Goal: Information Seeking & Learning: Learn about a topic

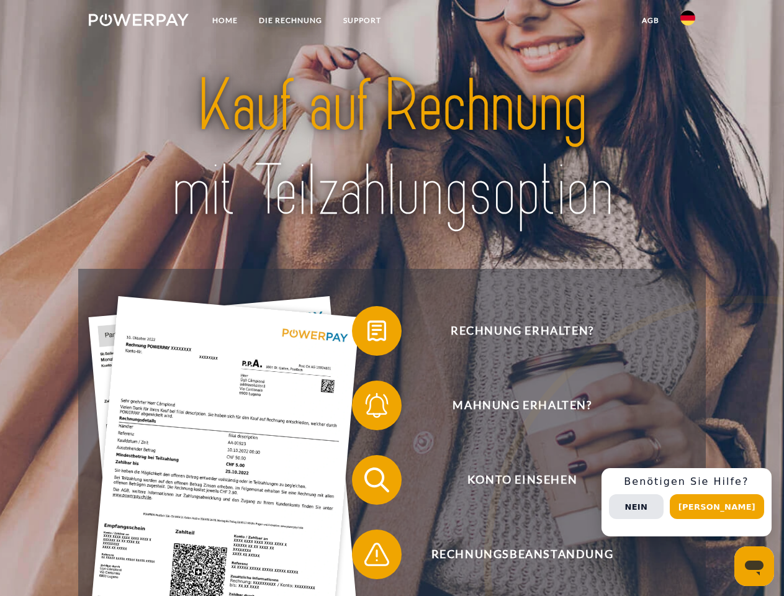
click at [138, 22] on img at bounding box center [139, 20] width 100 height 12
click at [688, 22] on img at bounding box center [687, 18] width 15 height 15
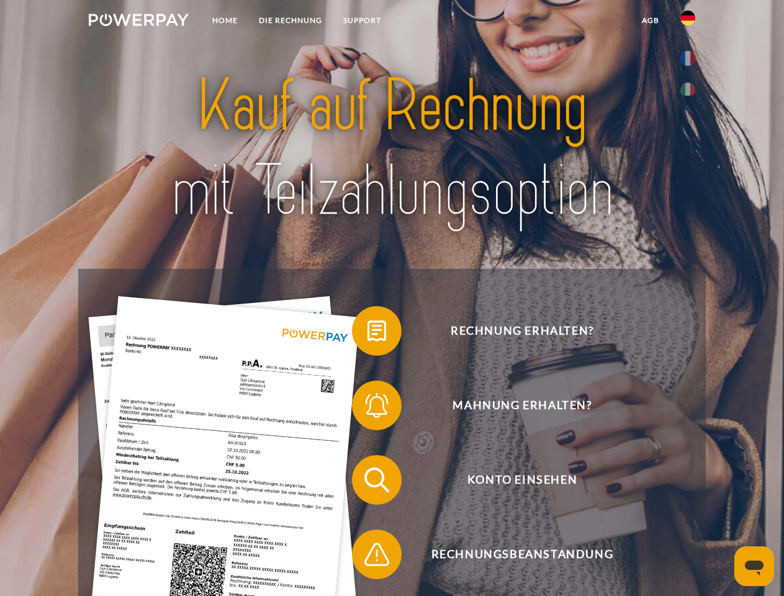
click at [650, 20] on link "agb" at bounding box center [650, 20] width 38 height 22
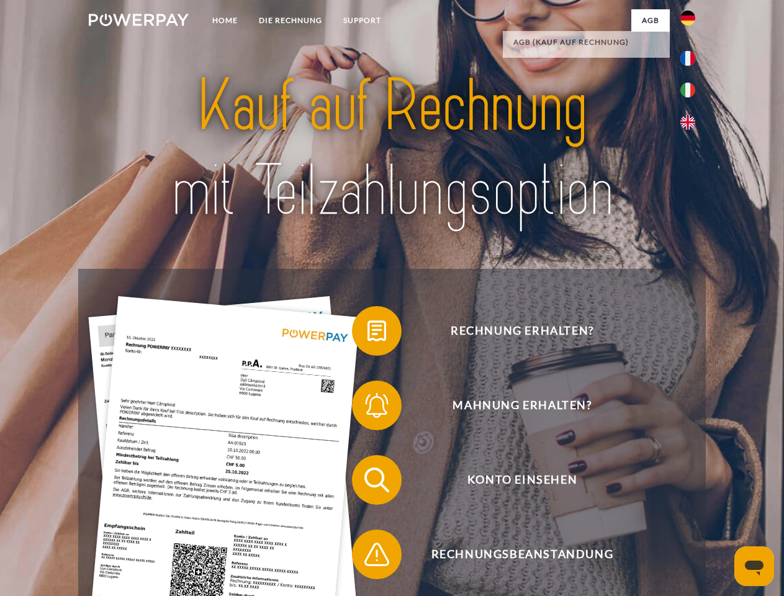
click at [367, 333] on span at bounding box center [358, 331] width 62 height 62
click at [367, 408] on span at bounding box center [358, 405] width 62 height 62
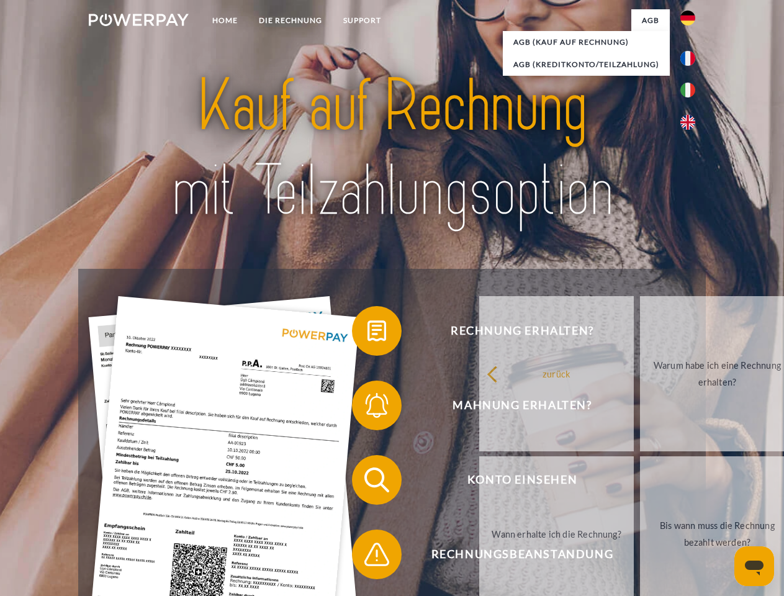
click at [640, 482] on link "Bis wann muss die Rechnung bezahlt werden?" at bounding box center [717, 533] width 155 height 155
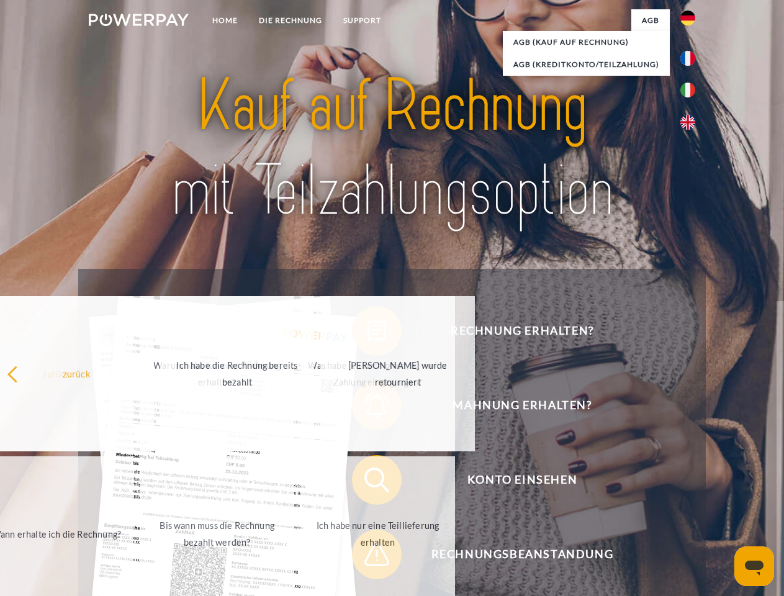
click at [367, 557] on div "zurück Warum habe ich eine Rechnung erhalten? Was habe ich noch offen, ist mein…" at bounding box center [217, 454] width 501 height 320
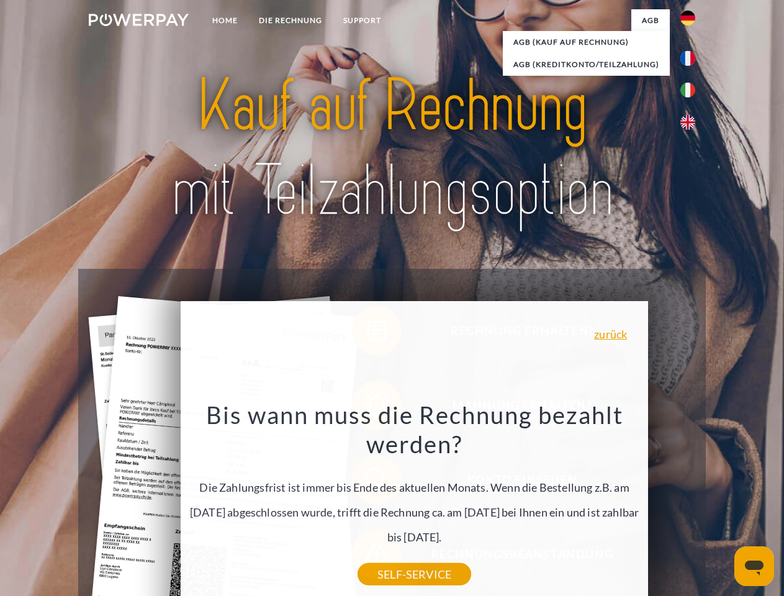
click at [691, 502] on div "Rechnung erhalten? Mahnung erhalten? Konto einsehen" at bounding box center [391, 517] width 627 height 496
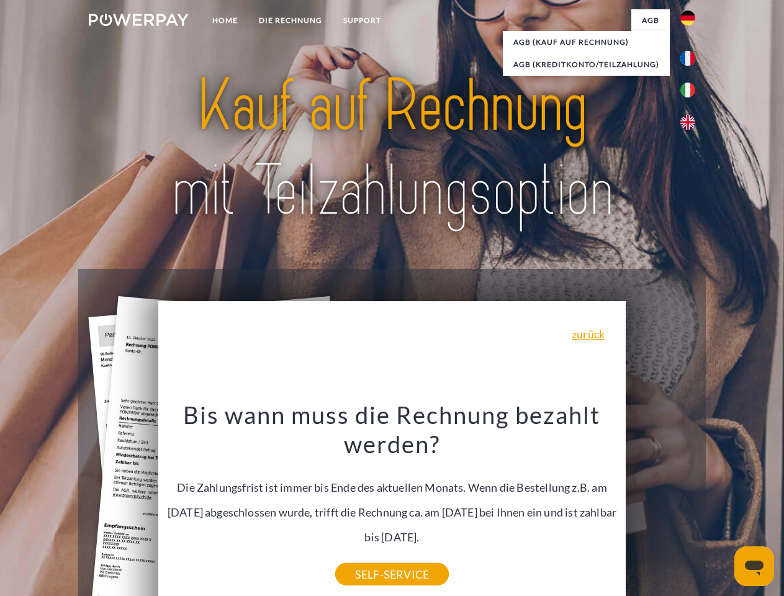
click at [660, 505] on span "Konto einsehen" at bounding box center [522, 480] width 304 height 50
click at [721, 506] on header "Home DIE RECHNUNG SUPPORT" at bounding box center [392, 428] width 784 height 857
